Goal: Task Accomplishment & Management: Manage account settings

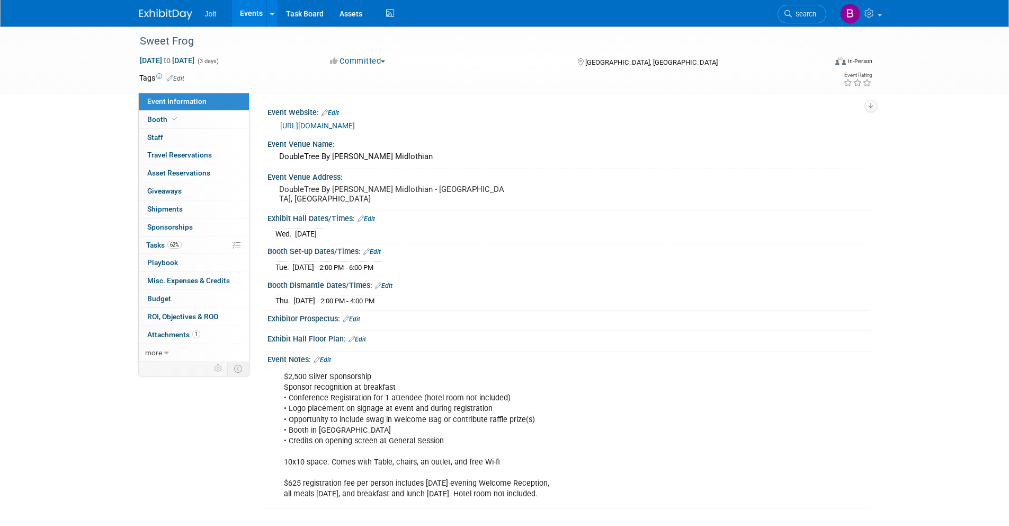
click at [171, 12] on img at bounding box center [165, 14] width 53 height 11
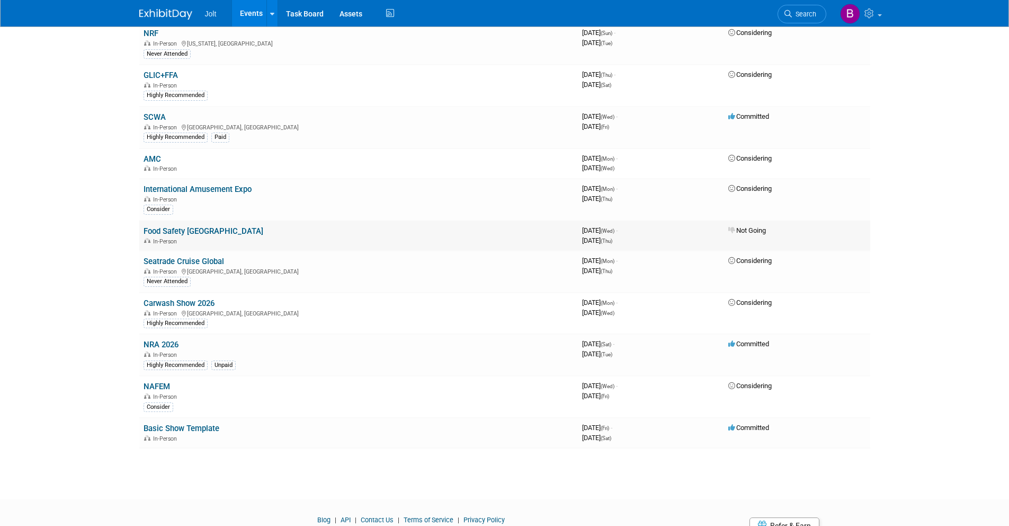
scroll to position [515, 0]
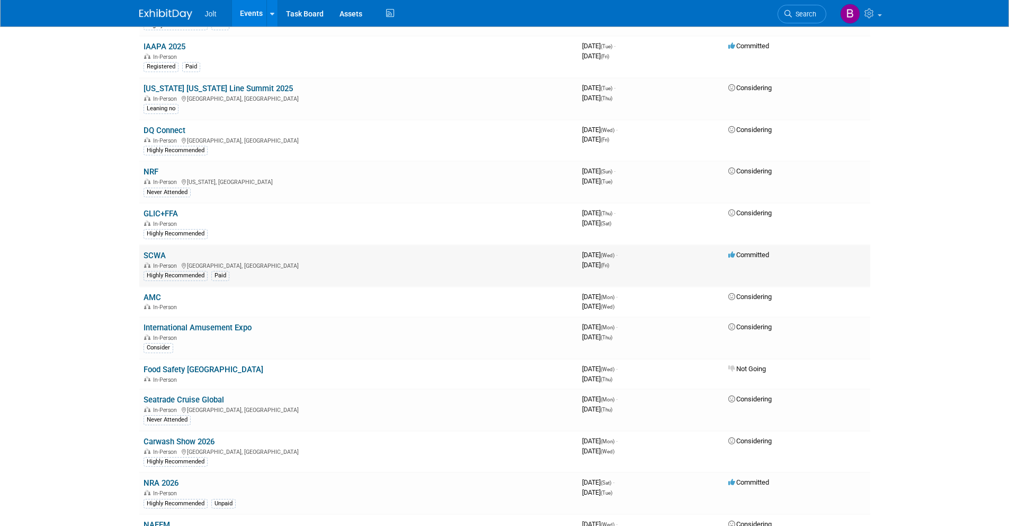
click at [158, 255] on link "SCWA" at bounding box center [155, 256] width 22 height 10
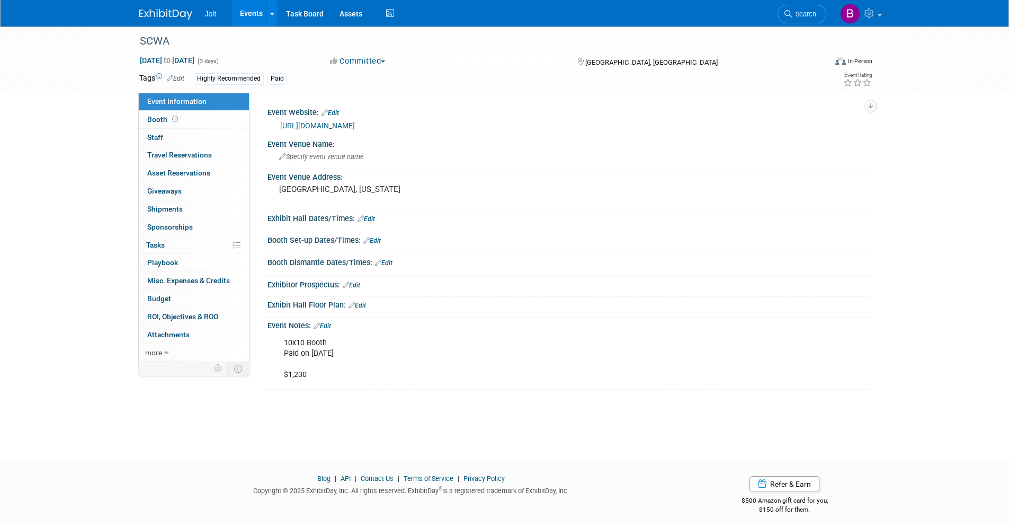
click at [329, 323] on link "Edit" at bounding box center [322, 325] width 17 height 7
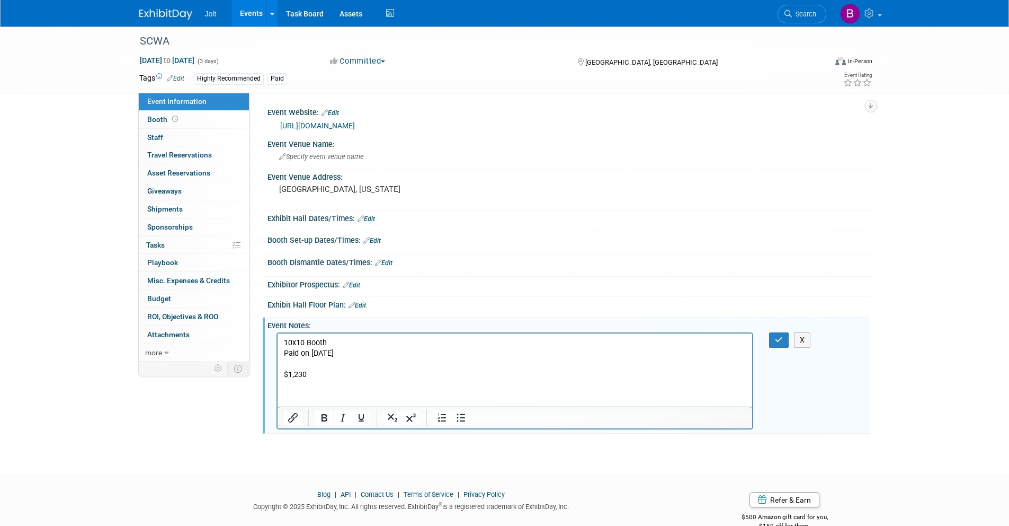
click at [350, 354] on p "10x10 Booth Paid on 8/5/2025 $1,230" at bounding box center [514, 359] width 463 height 42
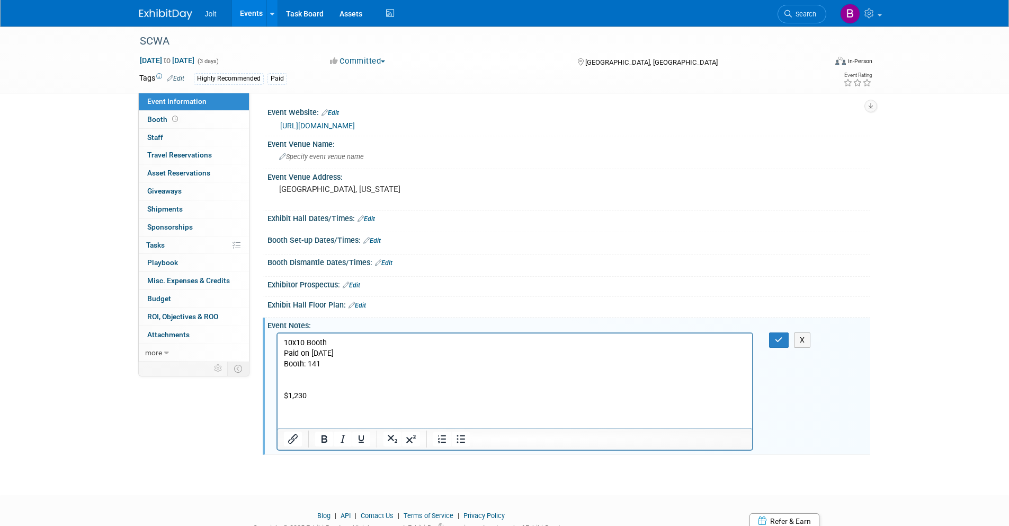
click at [283, 366] on p "Booth: 141" at bounding box center [514, 364] width 463 height 11
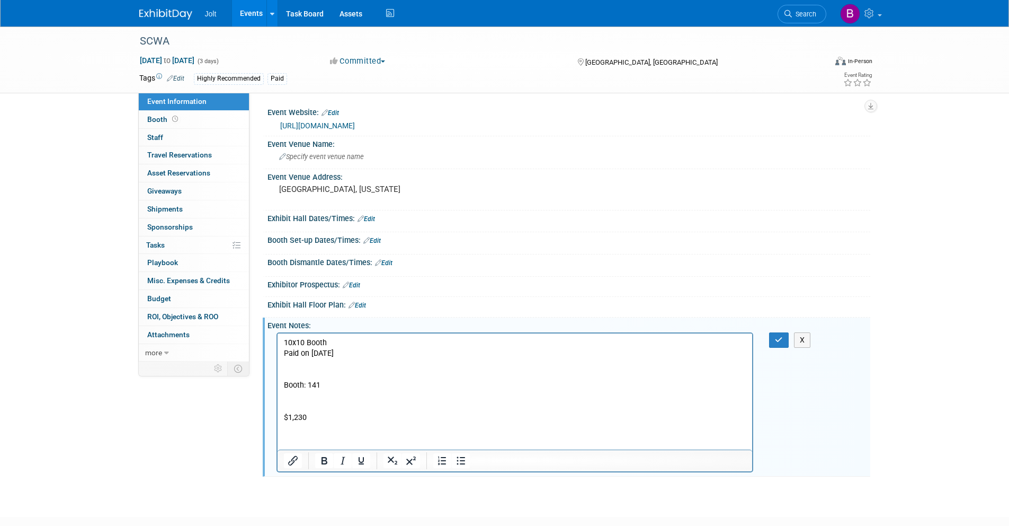
click at [304, 386] on p "Booth: 141" at bounding box center [514, 385] width 463 height 11
click at [781, 342] on icon "button" at bounding box center [779, 339] width 8 height 7
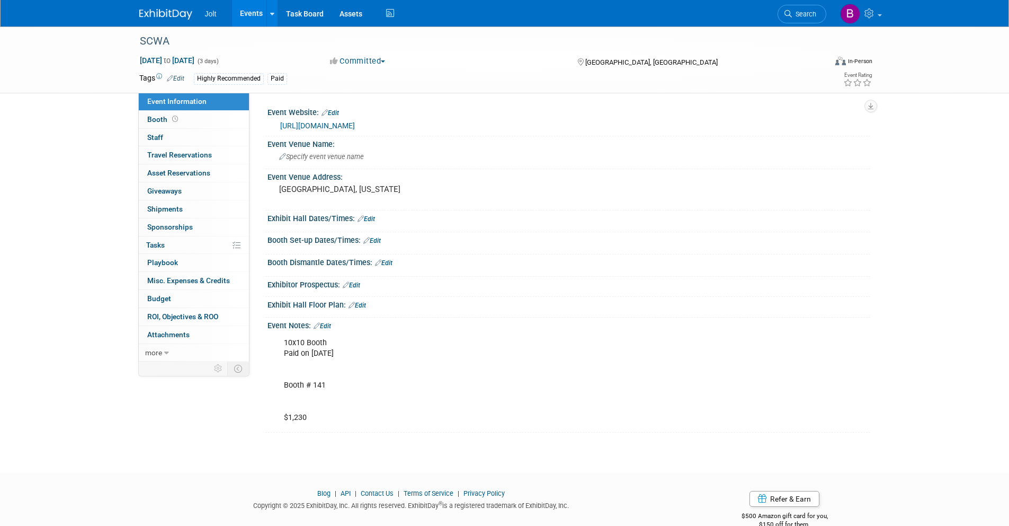
click at [163, 13] on img at bounding box center [165, 14] width 53 height 11
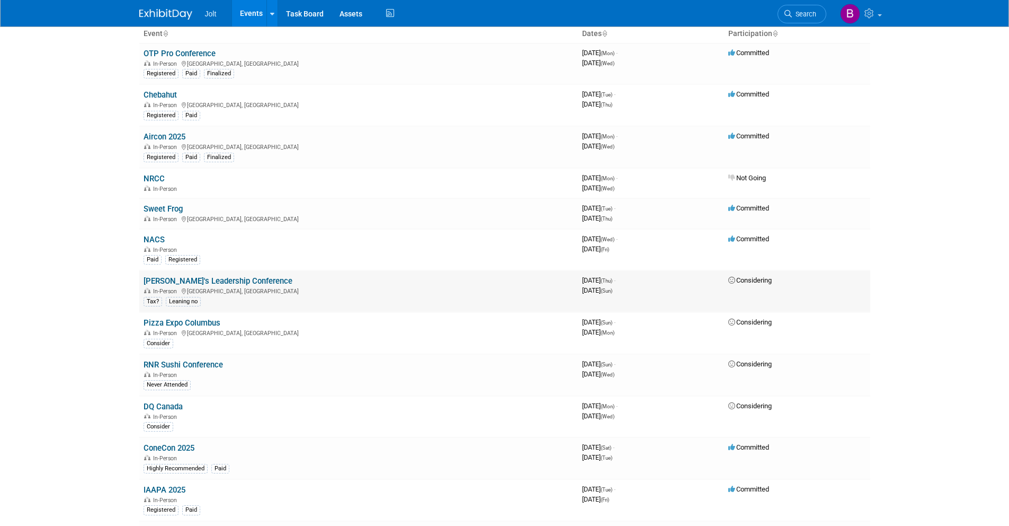
scroll to position [73, 0]
click at [172, 209] on link "Sweet Frog" at bounding box center [163, 208] width 39 height 10
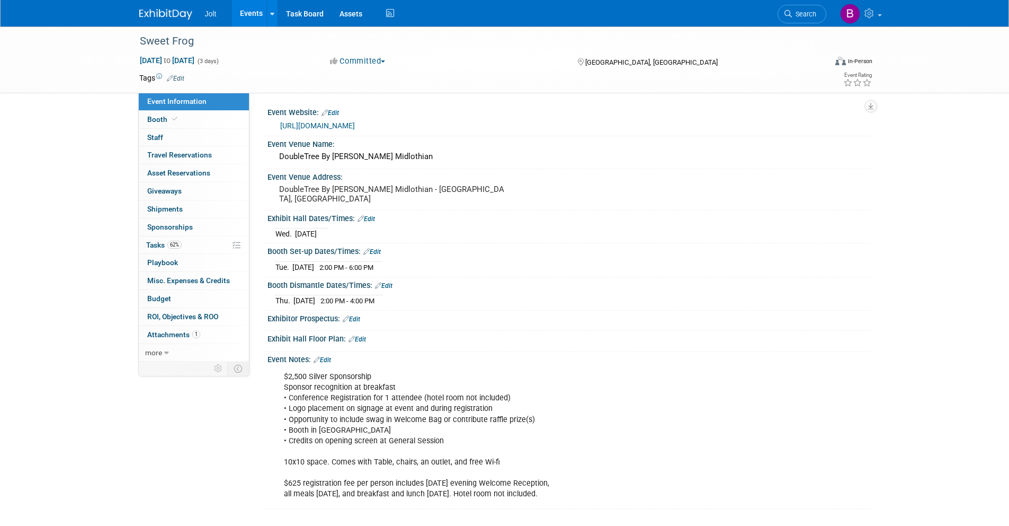
click at [176, 77] on link "Edit" at bounding box center [175, 78] width 17 height 7
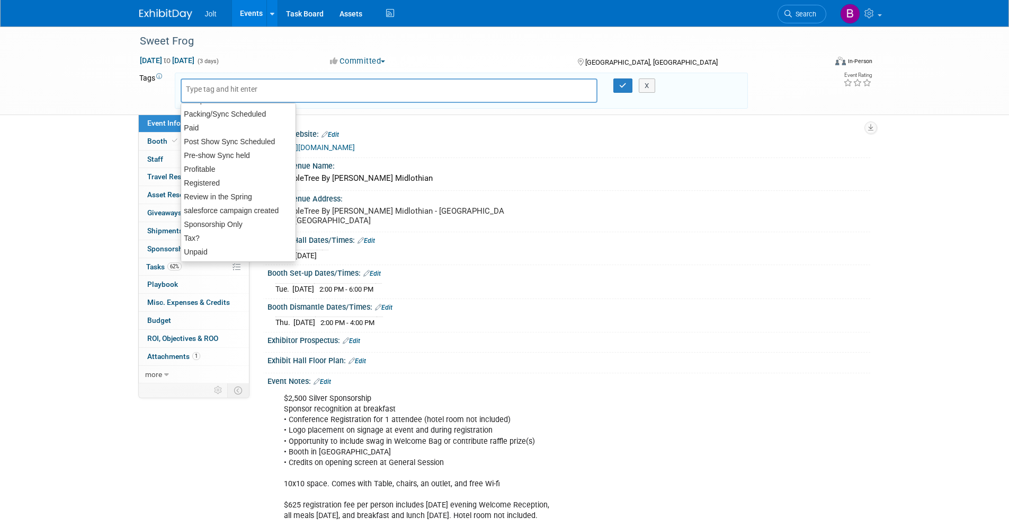
scroll to position [245, 0]
click at [210, 184] on div "Registered" at bounding box center [239, 185] width 116 height 15
type input "Registered"
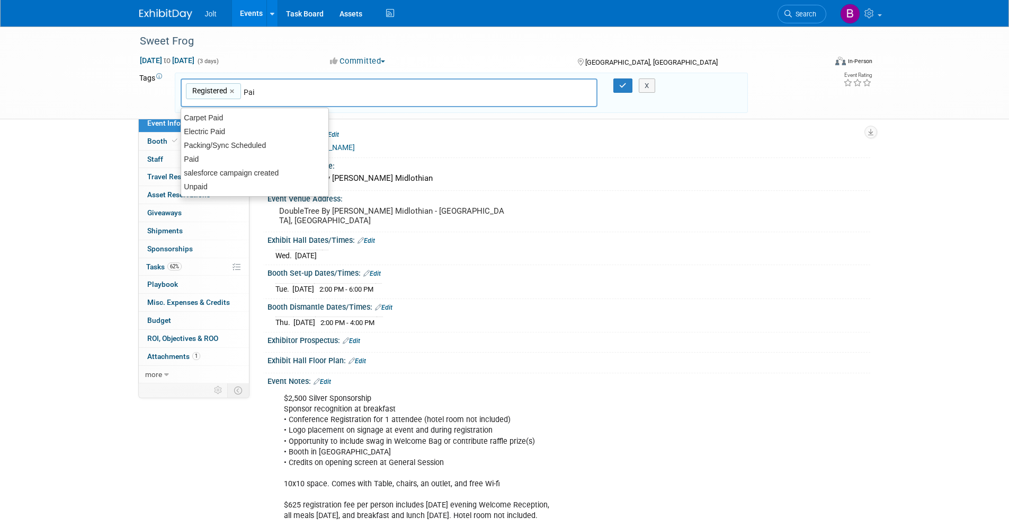
scroll to position [0, 0]
type input "P"
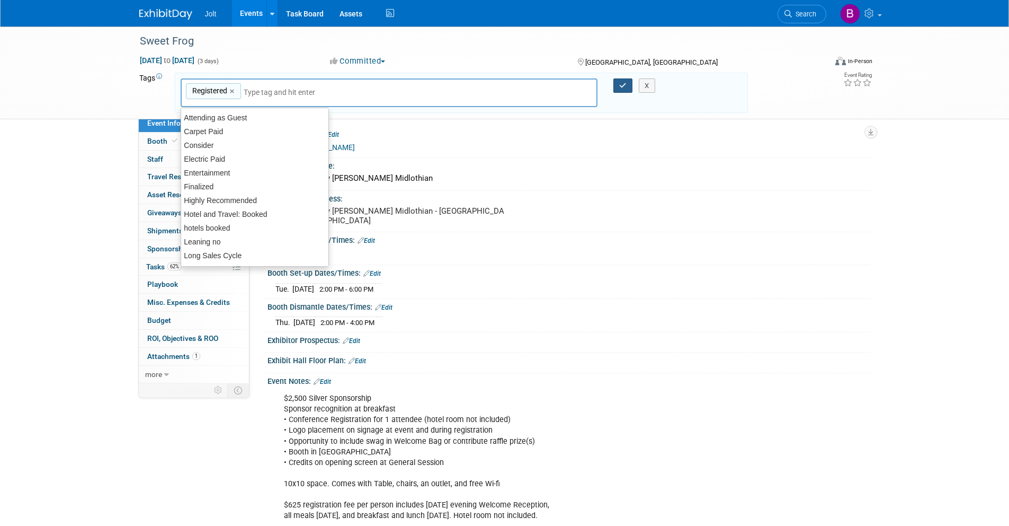
click at [616, 83] on button "button" at bounding box center [623, 85] width 19 height 15
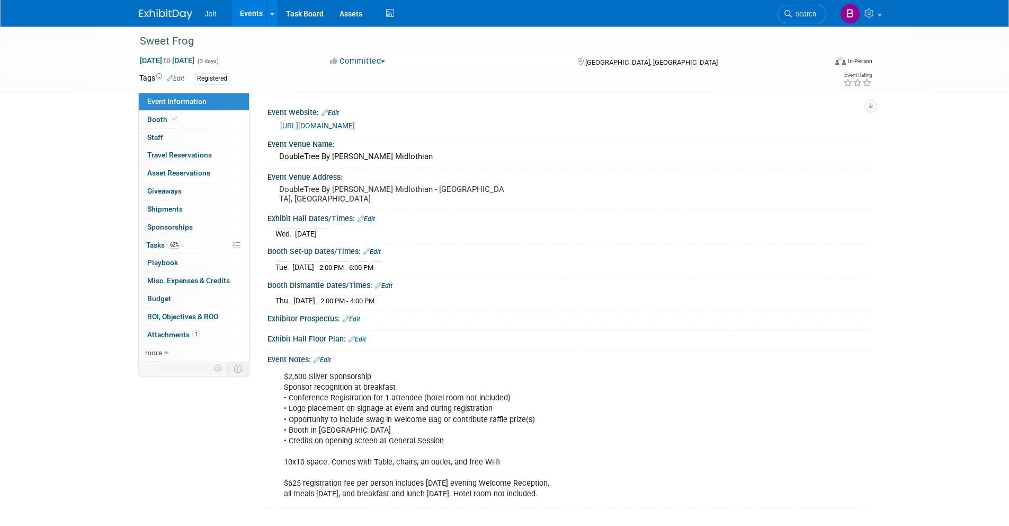
click at [162, 14] on img at bounding box center [165, 14] width 53 height 11
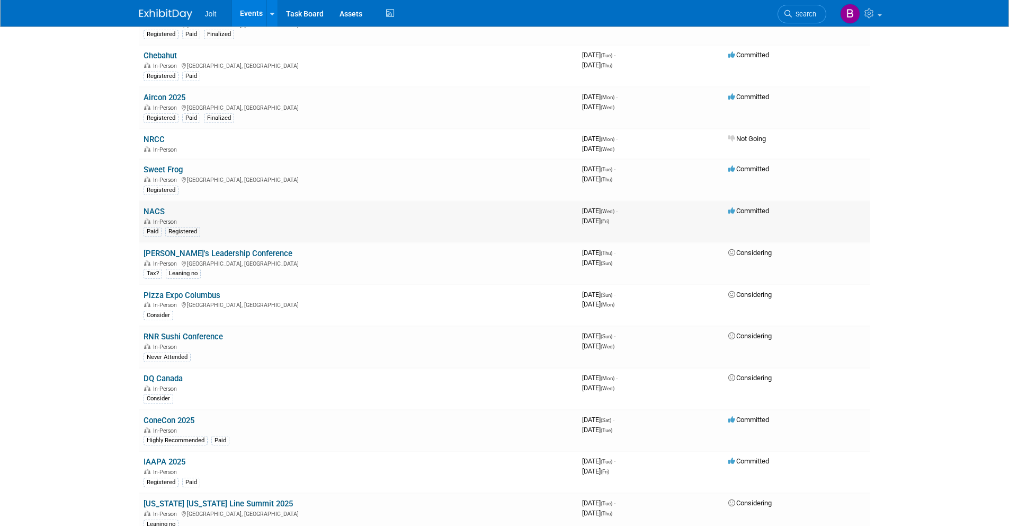
scroll to position [120, 0]
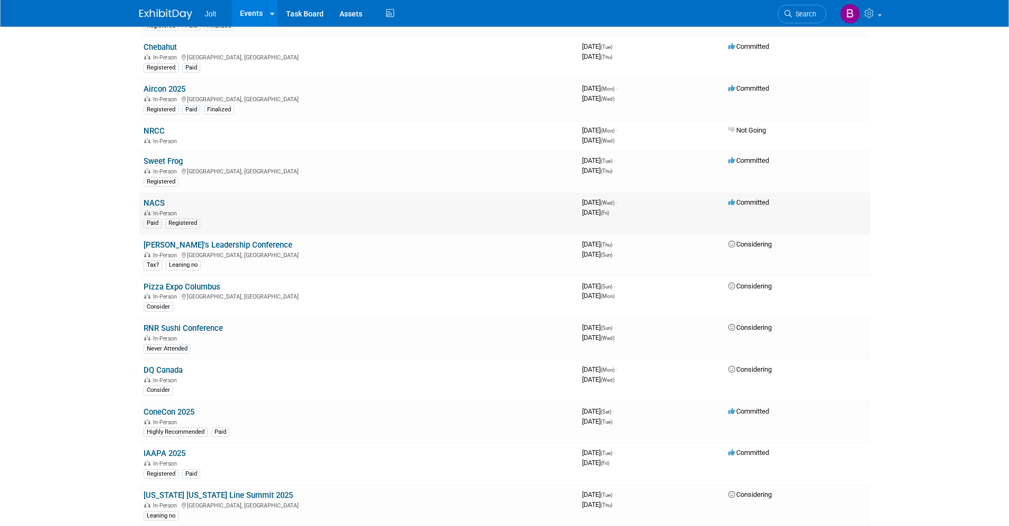
click at [159, 205] on link "NACS" at bounding box center [154, 203] width 21 height 10
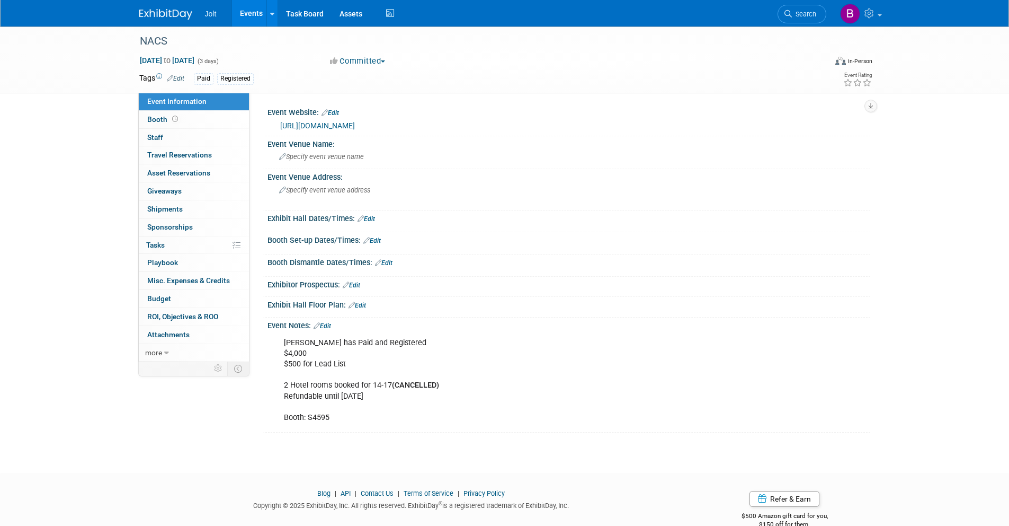
click at [336, 125] on link "https://www.nacsshow.com/" at bounding box center [317, 125] width 75 height 8
click at [161, 298] on span "Budget" at bounding box center [159, 298] width 24 height 8
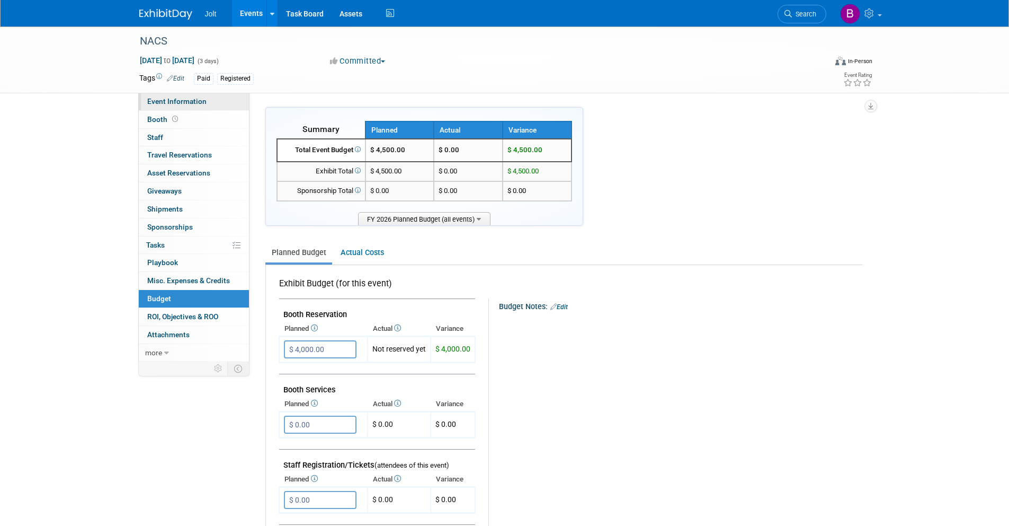
click at [190, 102] on span "Event Information" at bounding box center [176, 101] width 59 height 8
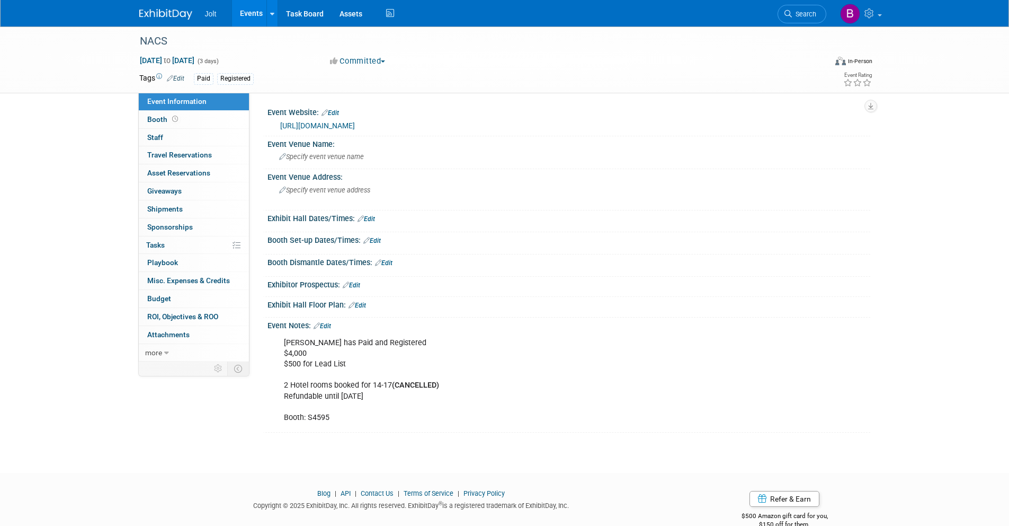
click at [330, 325] on link "Edit" at bounding box center [322, 325] width 17 height 7
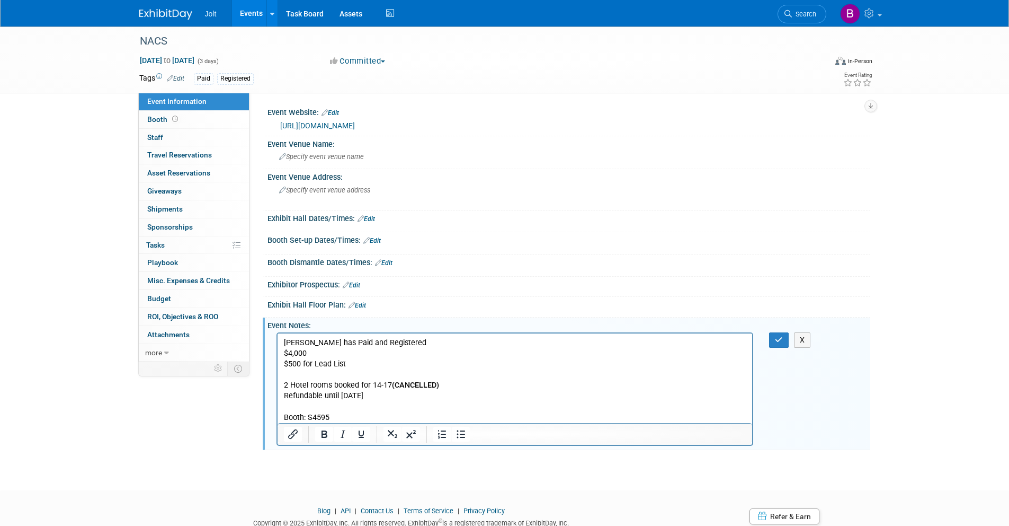
click at [333, 417] on p "CJ has Paid and Registered $4,000 $500 for Lead List 2 Hotel rooms booked for 1…" at bounding box center [514, 380] width 463 height 85
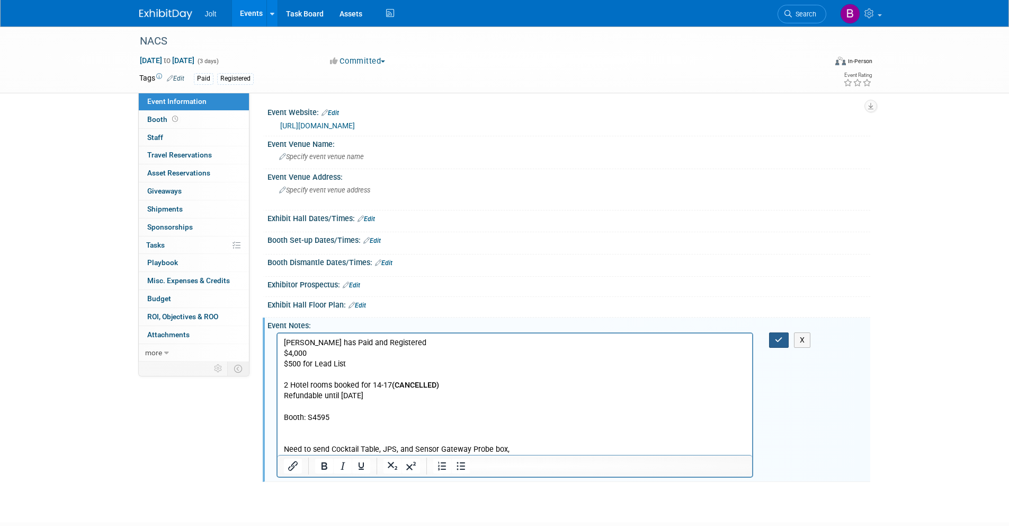
click at [783, 343] on button "button" at bounding box center [779, 339] width 20 height 15
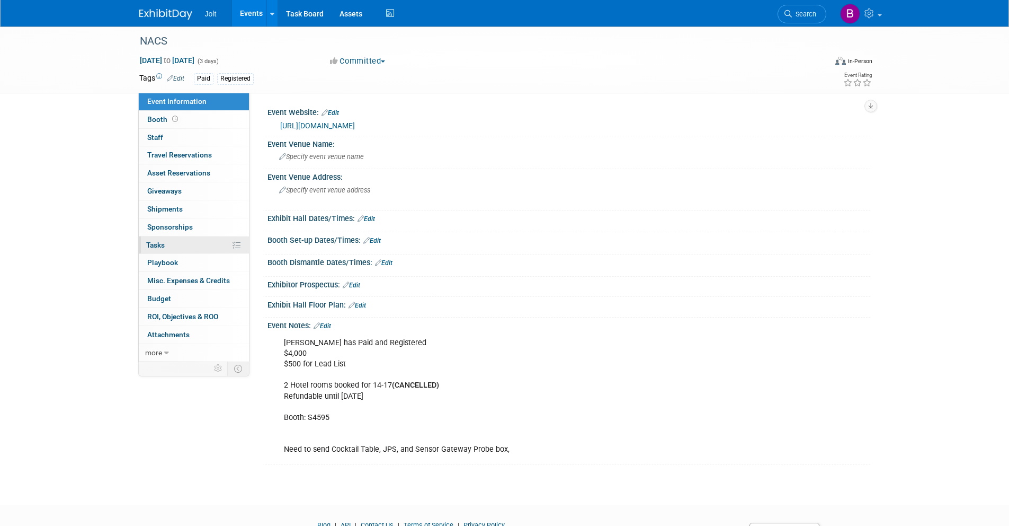
click at [159, 245] on span "Tasks 0%" at bounding box center [155, 245] width 19 height 8
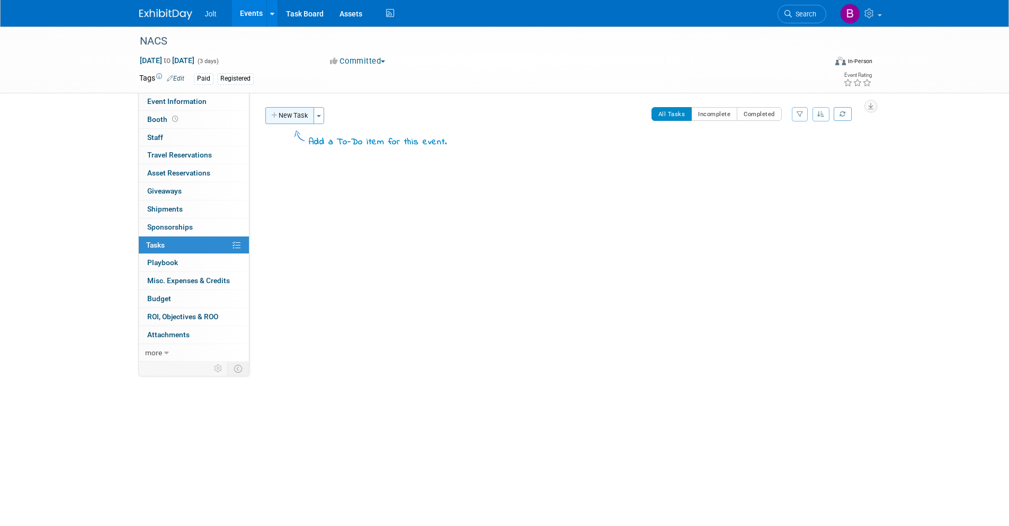
click at [305, 118] on button "New Task" at bounding box center [289, 115] width 49 height 17
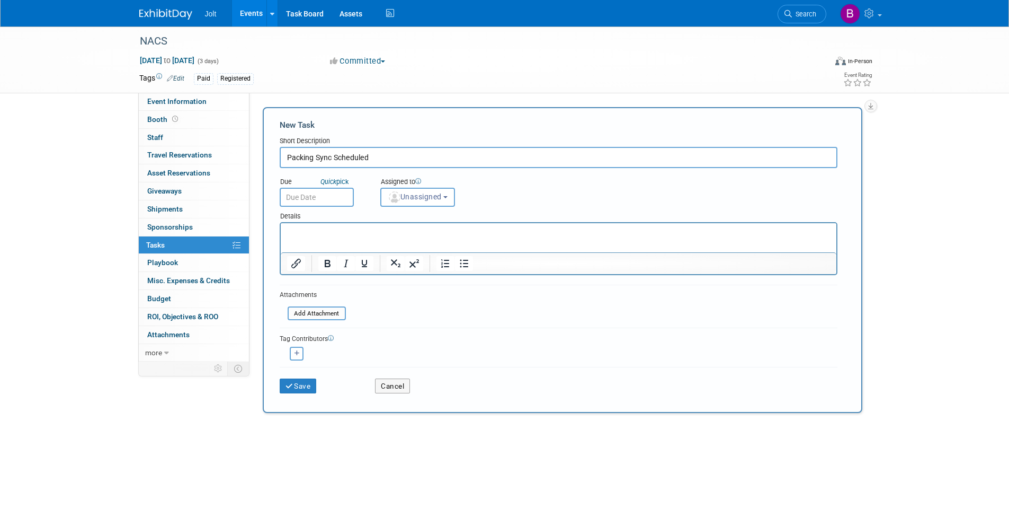
click at [384, 161] on input "Packing Sync Scheduled" at bounding box center [559, 157] width 558 height 21
type input "Packing Sync Scheduled"
click at [298, 388] on button "Save" at bounding box center [298, 385] width 37 height 15
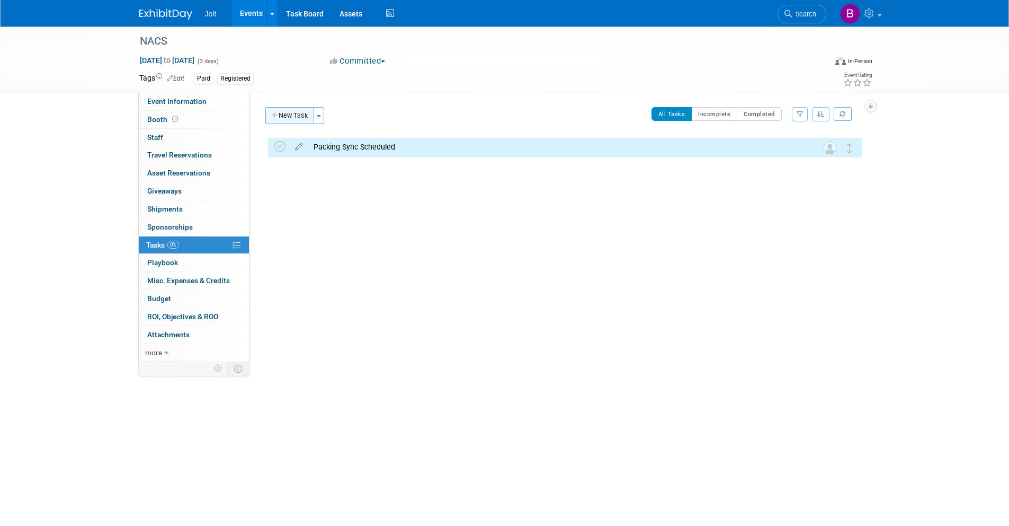
click at [290, 113] on button "New Task" at bounding box center [289, 115] width 49 height 17
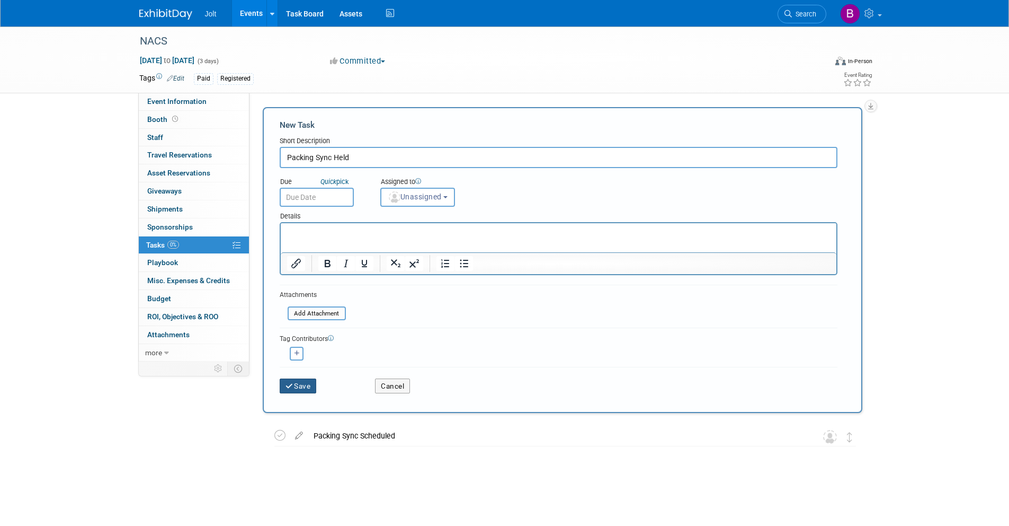
type input "Packing Sync Held"
click at [307, 386] on button "Save" at bounding box center [298, 385] width 37 height 15
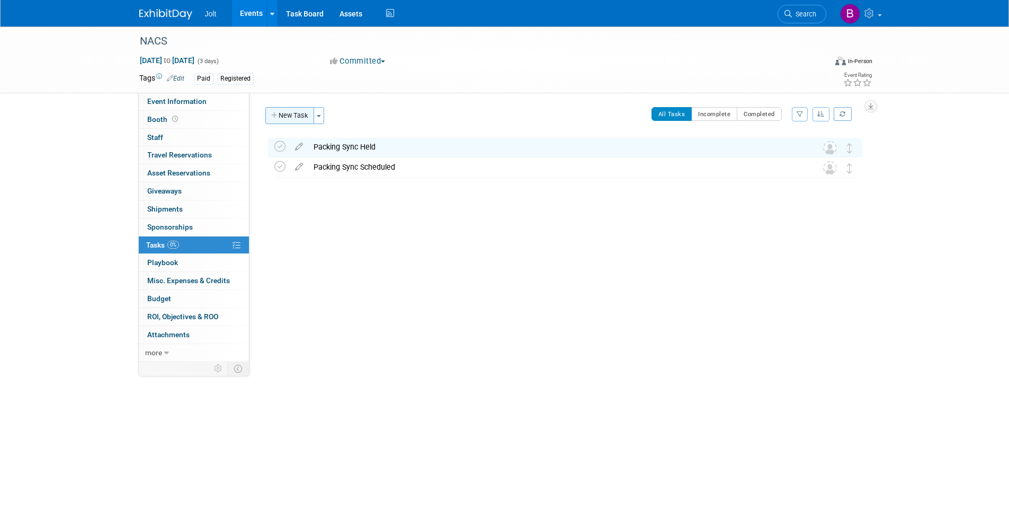
click at [303, 112] on button "New Task" at bounding box center [289, 115] width 49 height 17
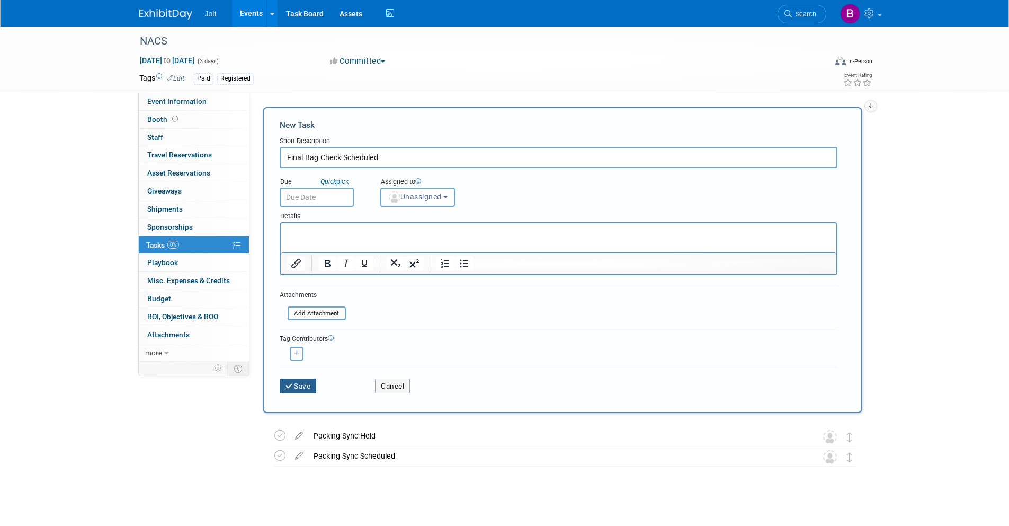
type input "Final Bag Check Scheduled"
click at [299, 388] on button "Save" at bounding box center [298, 385] width 37 height 15
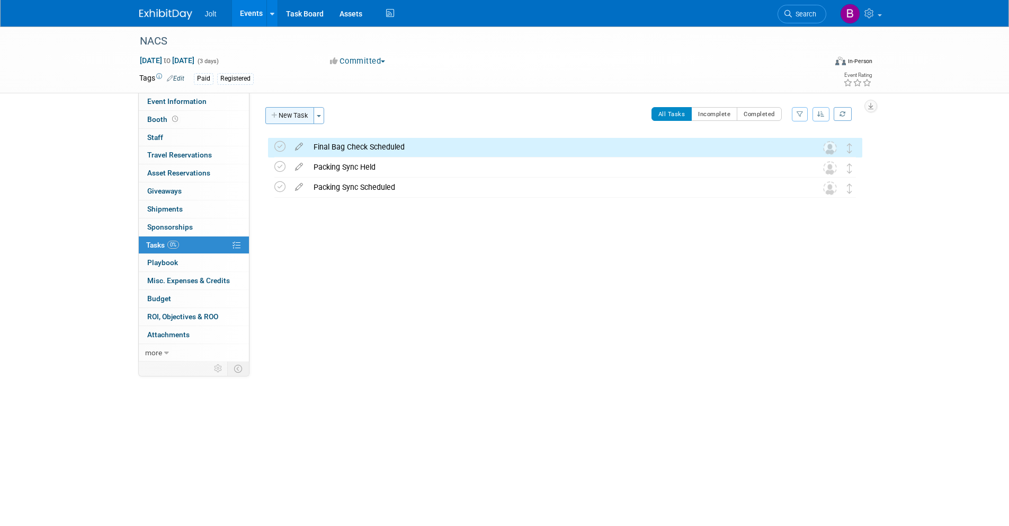
click at [295, 111] on button "New Task" at bounding box center [289, 115] width 49 height 17
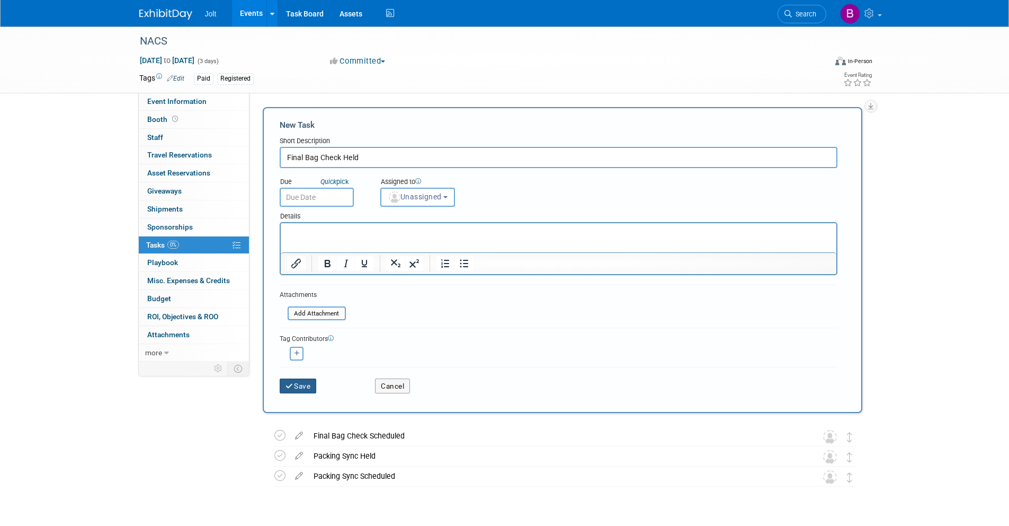
type input "Final Bag Check Held"
click at [297, 383] on button "Save" at bounding box center [298, 385] width 37 height 15
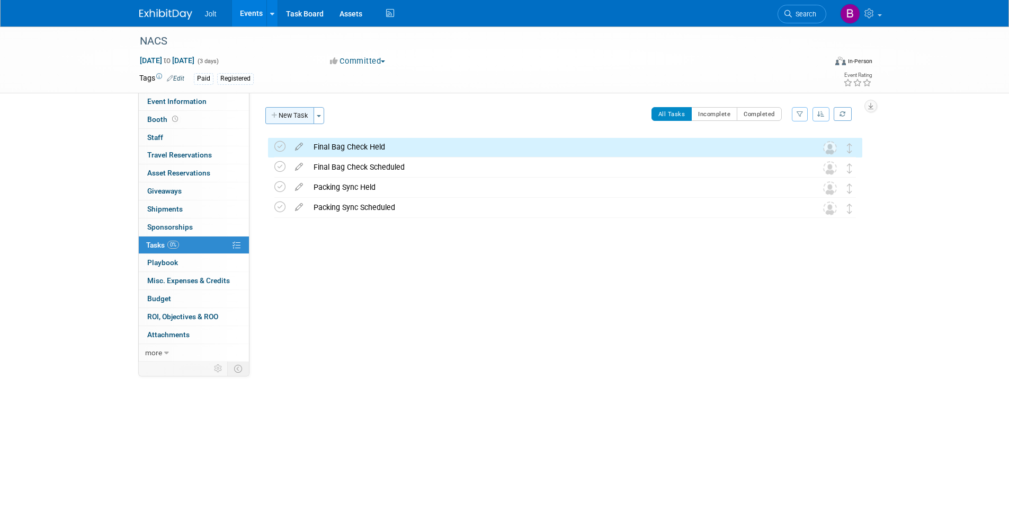
click at [294, 116] on button "New Task" at bounding box center [289, 115] width 49 height 17
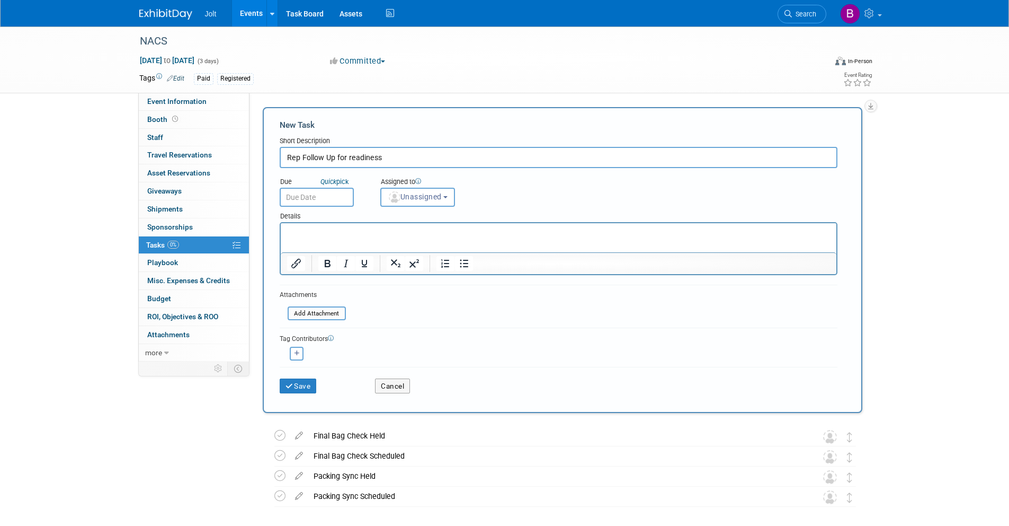
click at [305, 158] on input "Rep Follow Up for readiness" at bounding box center [559, 157] width 558 height 21
click at [328, 157] on input "Rep follow Up for readiness" at bounding box center [559, 157] width 558 height 21
type input "Rep follow up for readiness"
click at [295, 385] on button "Save" at bounding box center [298, 385] width 37 height 15
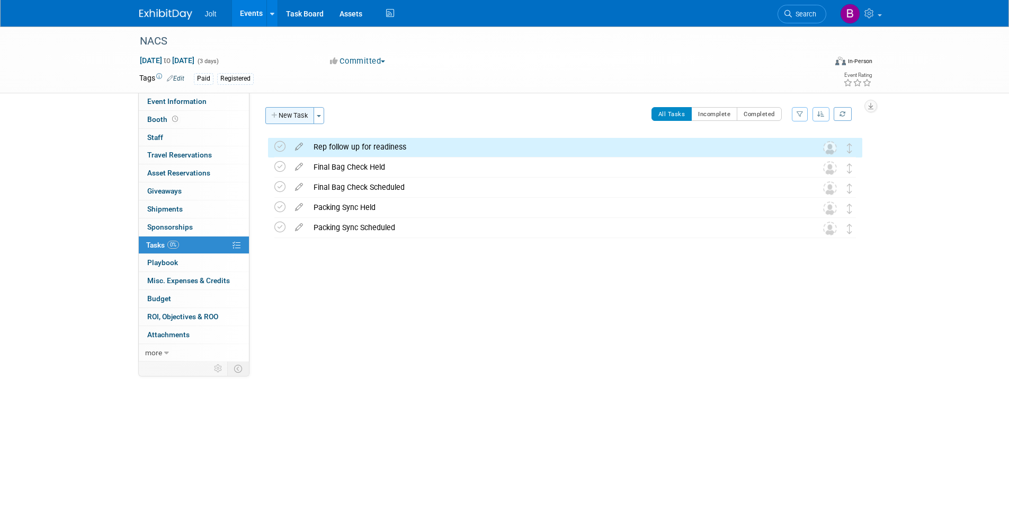
click at [285, 117] on button "New Task" at bounding box center [289, 115] width 49 height 17
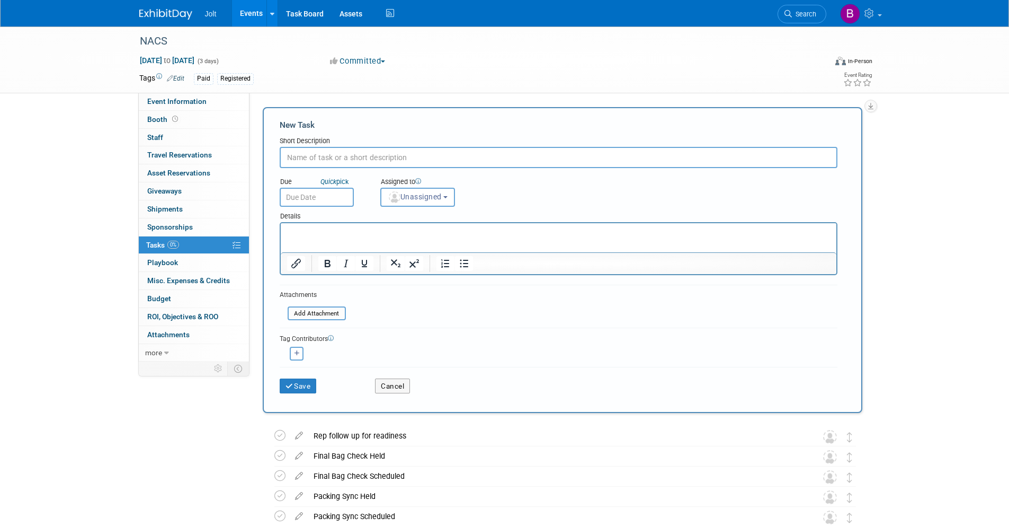
type input "A"
type input "SS follow up on readiness"
click at [306, 387] on button "Save" at bounding box center [298, 385] width 37 height 15
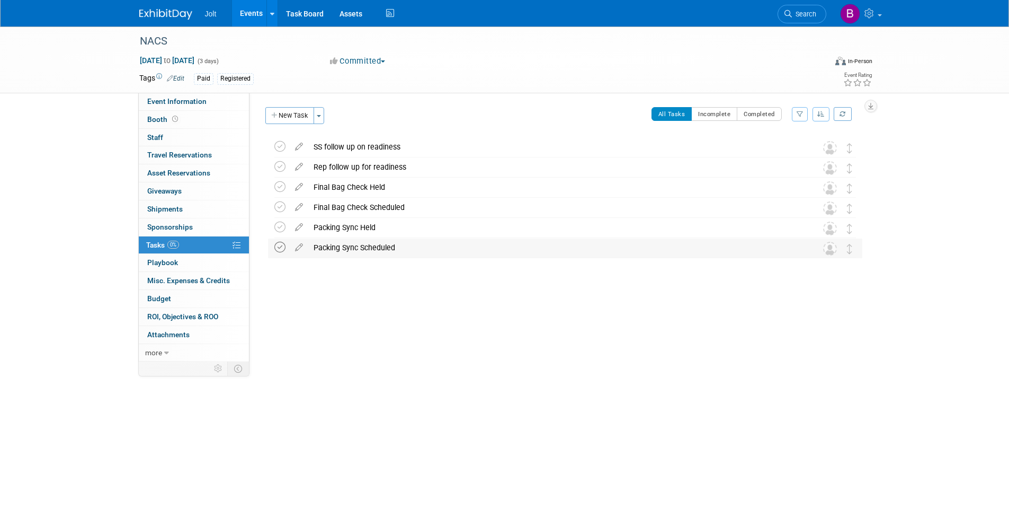
click at [281, 246] on icon at bounding box center [279, 247] width 11 height 11
click at [278, 205] on icon at bounding box center [279, 206] width 11 height 11
click at [167, 14] on img at bounding box center [165, 14] width 53 height 11
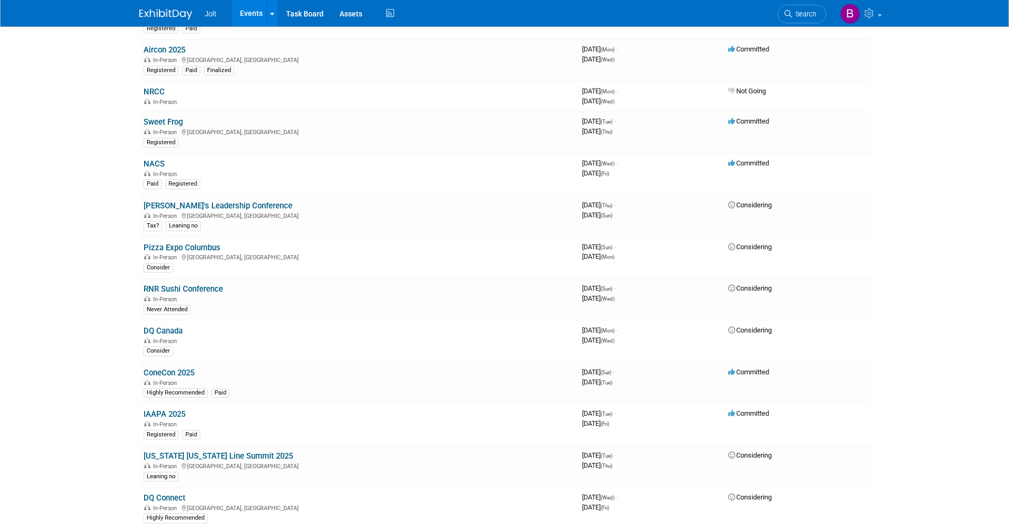
scroll to position [201, 0]
